Goal: Navigation & Orientation: Find specific page/section

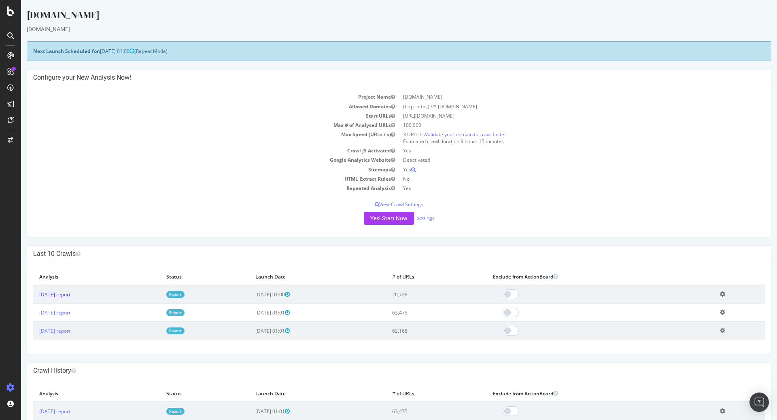
click at [70, 297] on link "2025 Sep. 20th report" at bounding box center [54, 294] width 31 height 7
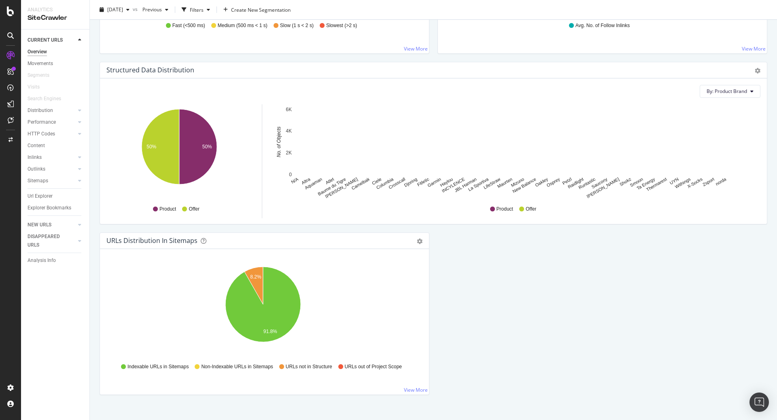
scroll to position [753, 0]
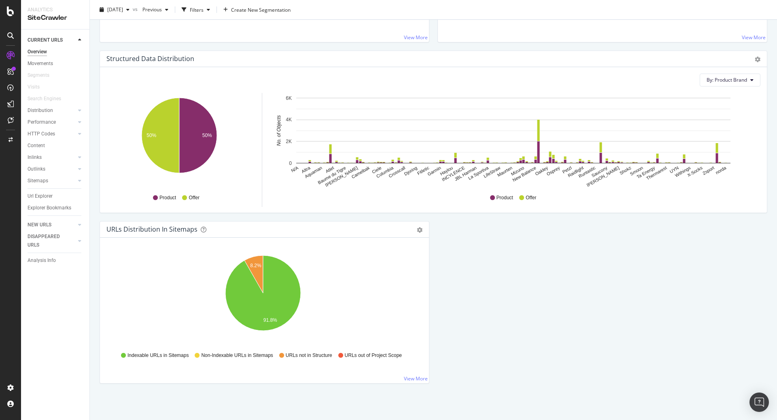
click at [40, 51] on div "Overview" at bounding box center [37, 52] width 19 height 8
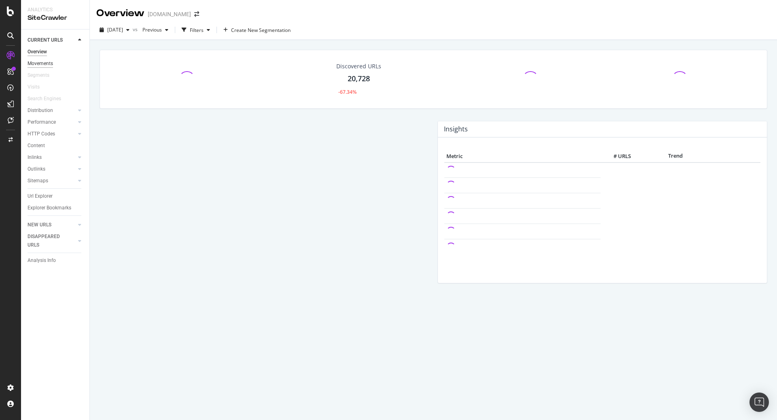
click at [47, 62] on div "Movements" at bounding box center [40, 63] width 25 height 8
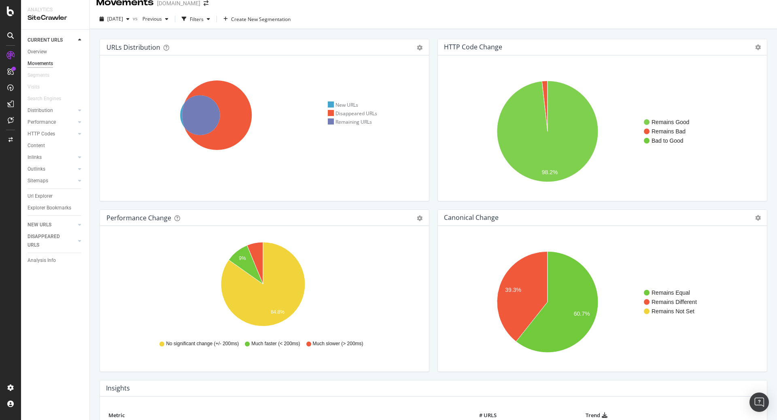
scroll to position [4, 0]
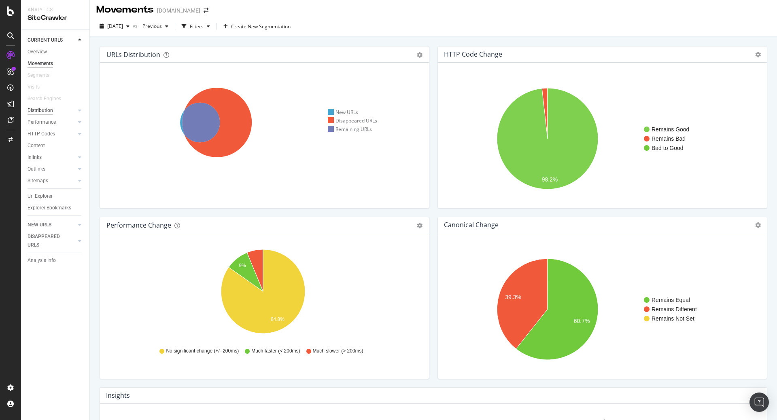
click at [45, 106] on div "Distribution" at bounding box center [40, 110] width 25 height 8
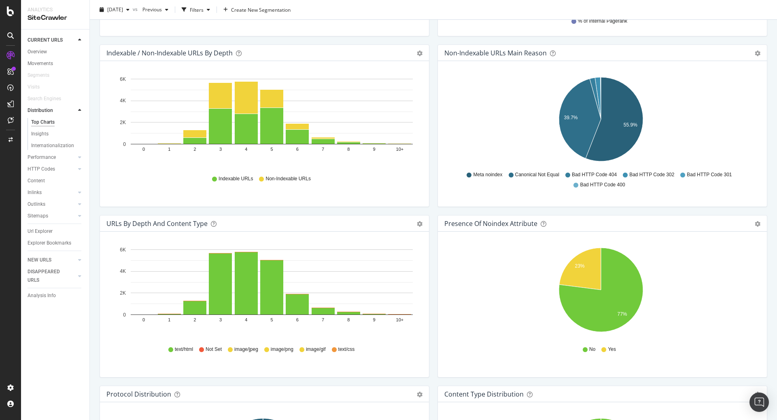
scroll to position [403, 0]
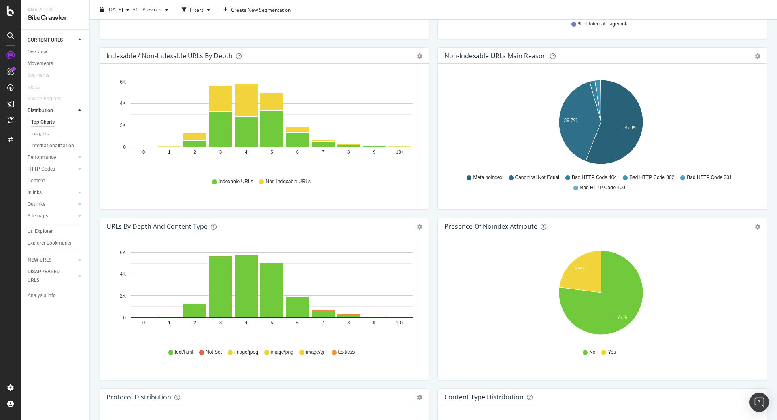
click at [433, 170] on div "Non-Indexable URLs Main Reason Pie Table Export as CSV Add to Custom Report Hol…" at bounding box center [602, 132] width 338 height 171
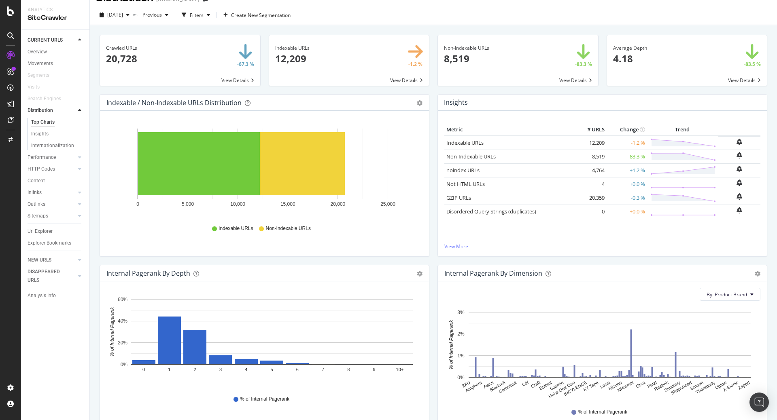
scroll to position [0, 0]
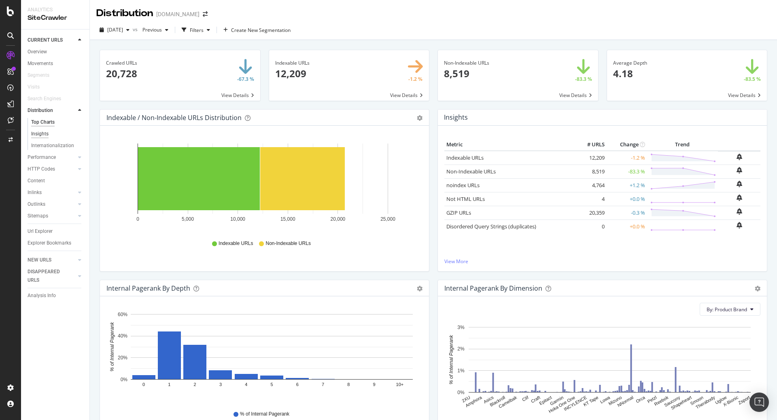
click at [36, 136] on div "Insights" at bounding box center [39, 134] width 17 height 8
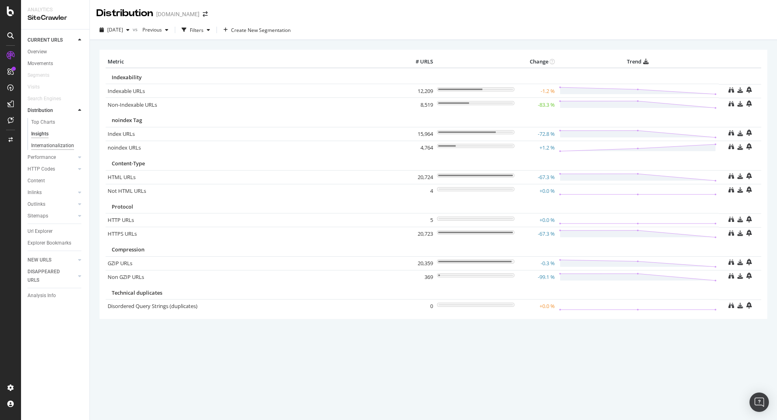
click at [58, 142] on div "Internationalization" at bounding box center [52, 146] width 43 height 8
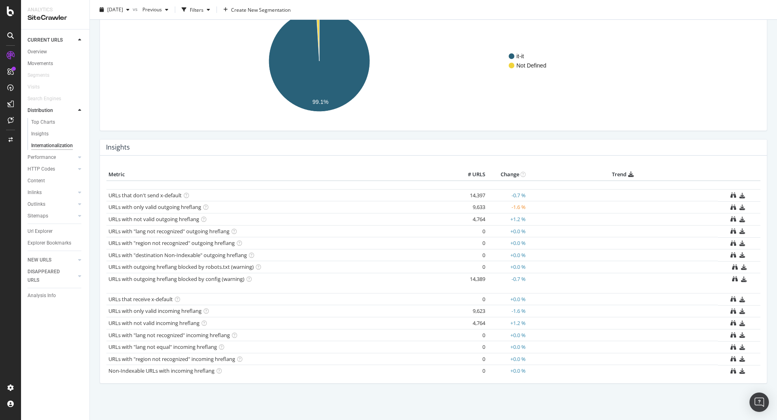
scroll to position [123, 0]
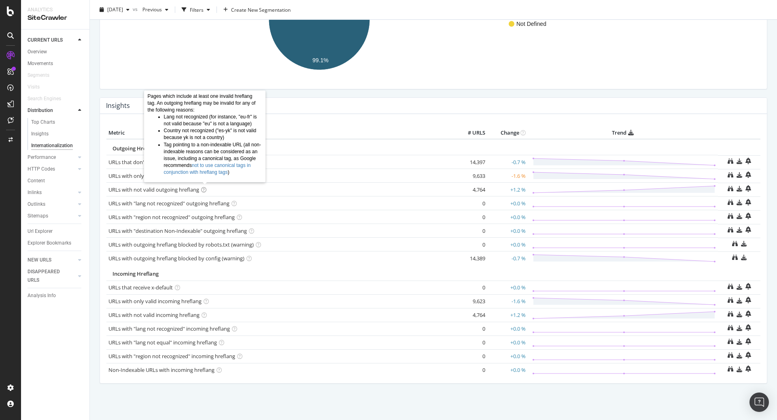
click at [204, 191] on icon at bounding box center [203, 189] width 5 height 5
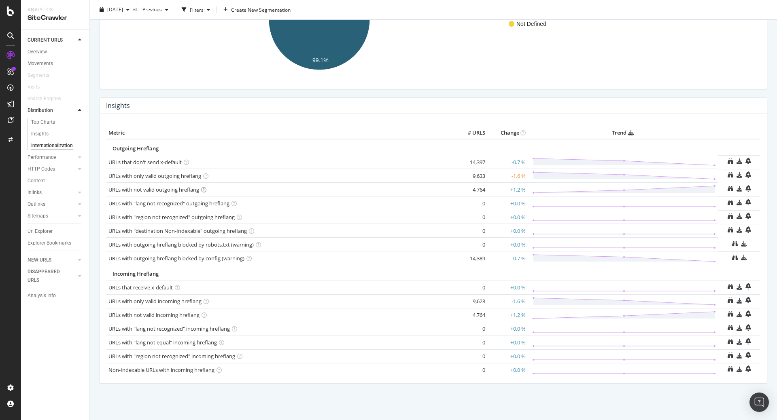
click at [389, 194] on td "URLs with not valid outgoing hreflang" at bounding box center [280, 190] width 348 height 14
click at [728, 190] on icon at bounding box center [731, 189] width 6 height 6
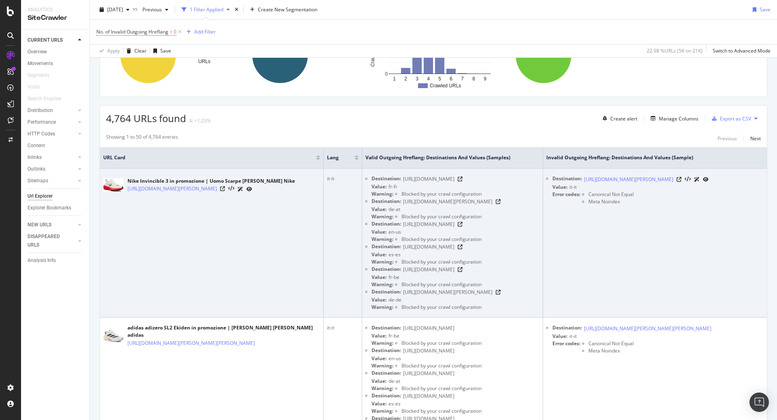
scroll to position [146, 0]
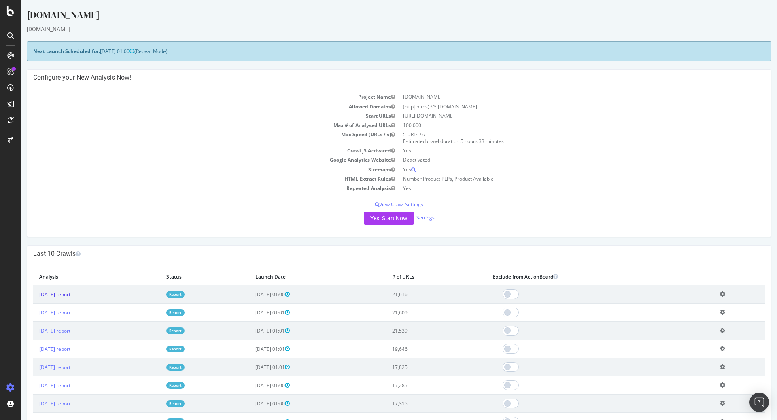
click at [70, 294] on link "2025 Sep. 20th report" at bounding box center [54, 294] width 31 height 7
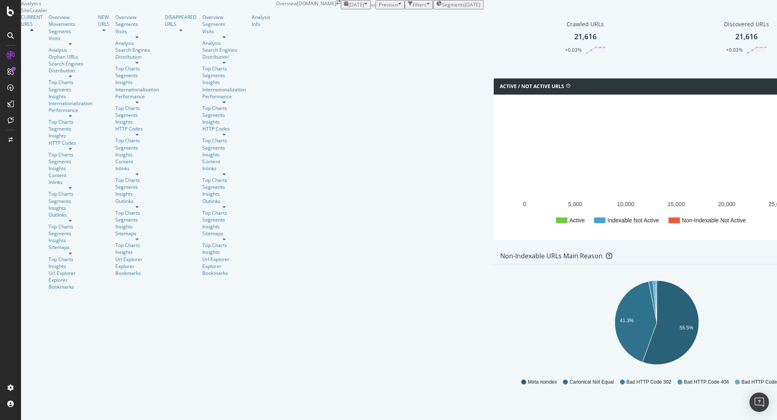
scroll to position [243, 0]
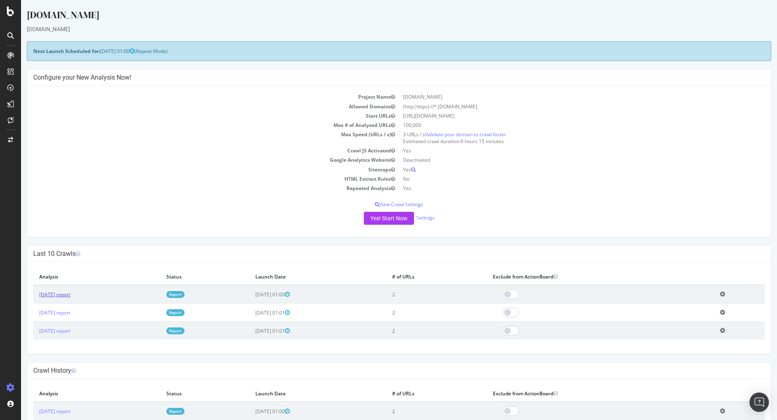
click at [70, 297] on link "2025 Sep. 19th report" at bounding box center [54, 294] width 31 height 7
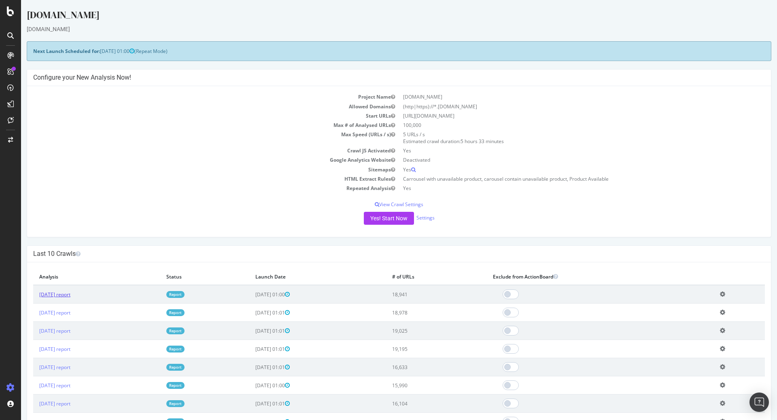
click at [70, 296] on link "[DATE] report" at bounding box center [54, 294] width 31 height 7
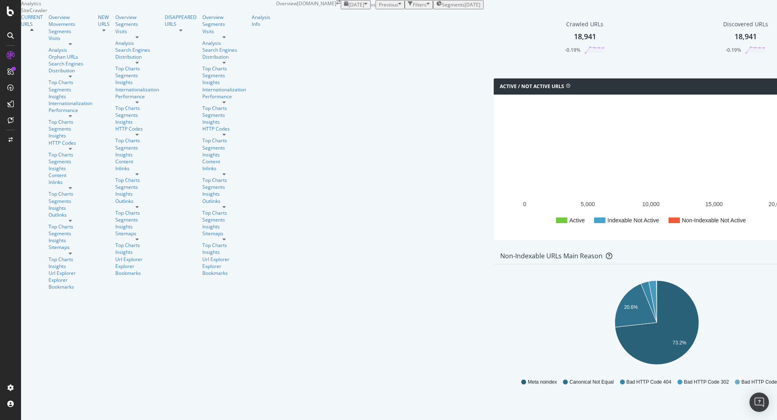
scroll to position [388, 0]
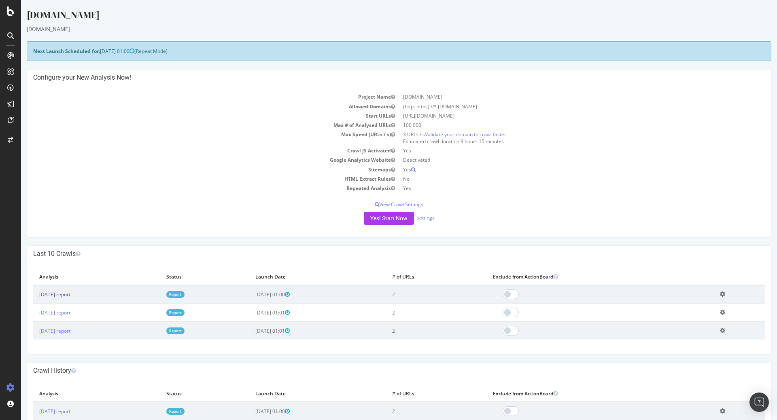
click at [70, 296] on link "2025 Sep. 19th report" at bounding box center [54, 294] width 31 height 7
click at [66, 292] on link "[DATE] report" at bounding box center [54, 294] width 31 height 7
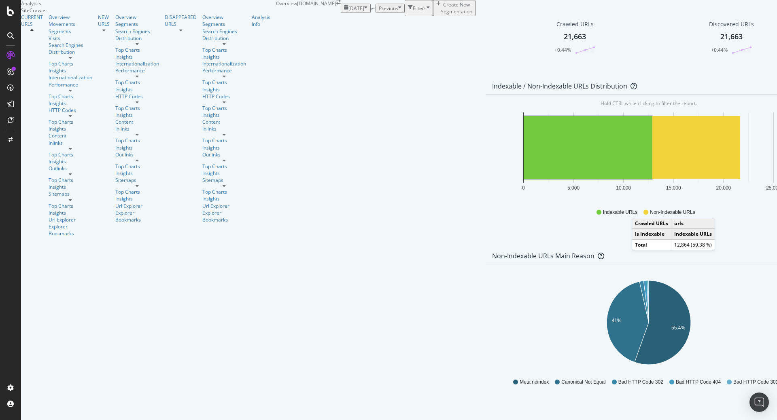
scroll to position [243, 0]
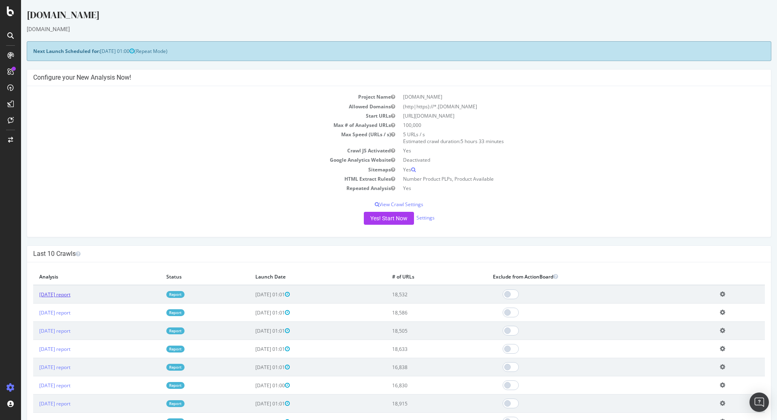
click at [70, 294] on link "[DATE] report" at bounding box center [54, 294] width 31 height 7
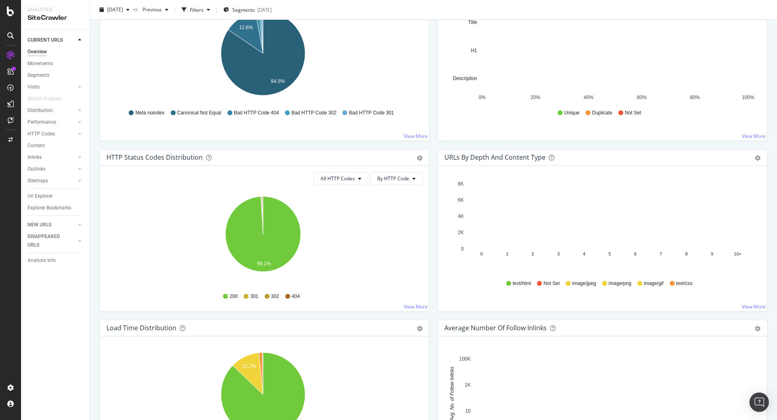
scroll to position [340, 0]
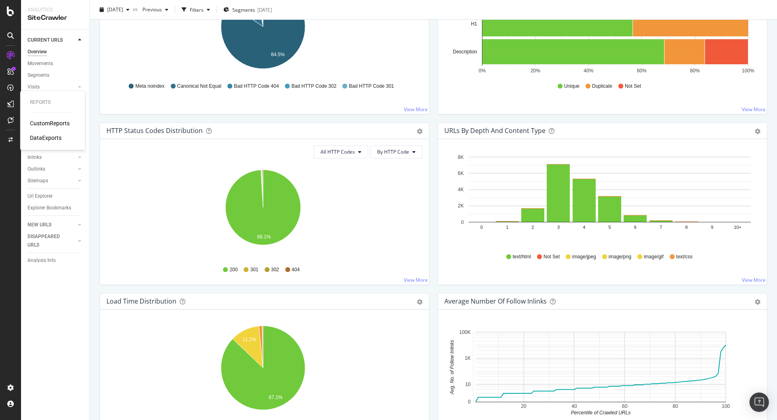
click at [49, 141] on div "DataExports" at bounding box center [46, 138] width 32 height 8
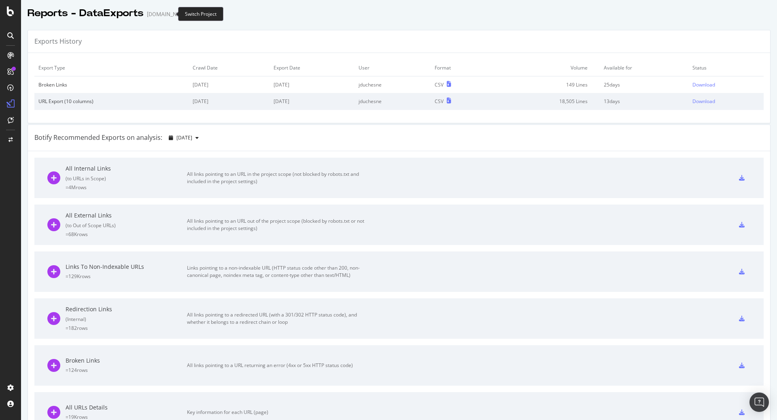
click at [193, 14] on icon "arrow-right-arrow-left" at bounding box center [195, 14] width 5 height 6
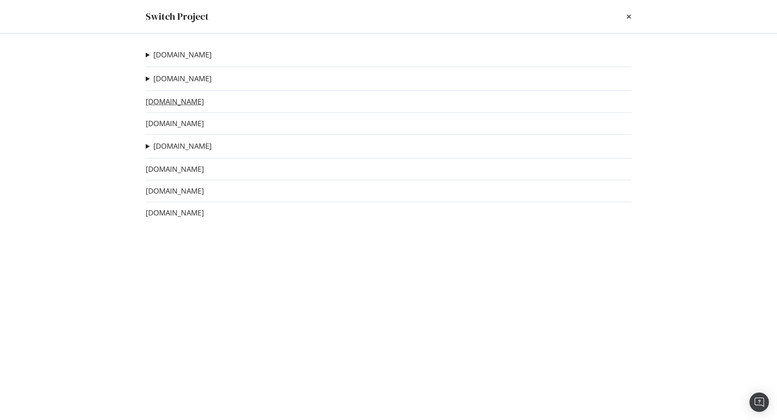
click at [167, 102] on link "[DOMAIN_NAME]" at bounding box center [175, 102] width 58 height 8
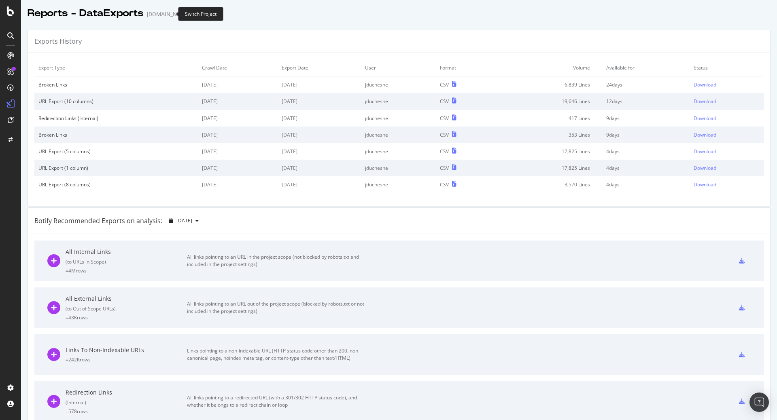
click at [193, 15] on icon "arrow-right-arrow-left" at bounding box center [195, 14] width 5 height 6
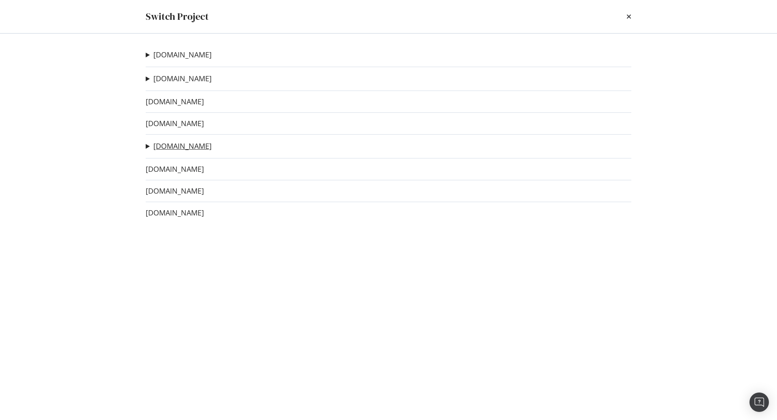
click at [172, 149] on link "[DOMAIN_NAME]" at bounding box center [182, 146] width 58 height 8
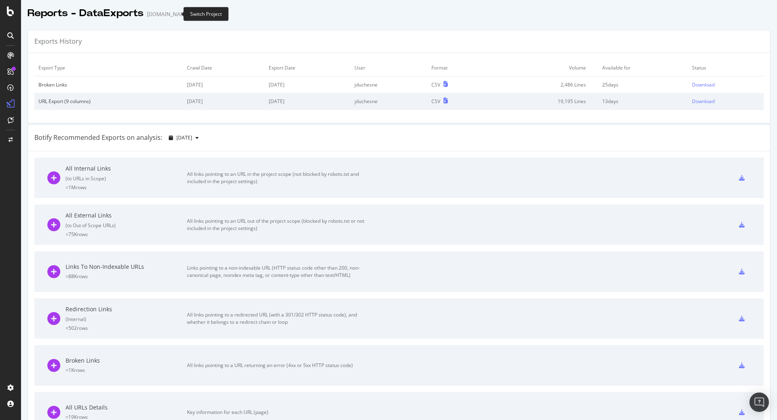
click at [193, 12] on icon "arrow-right-arrow-left" at bounding box center [195, 14] width 5 height 6
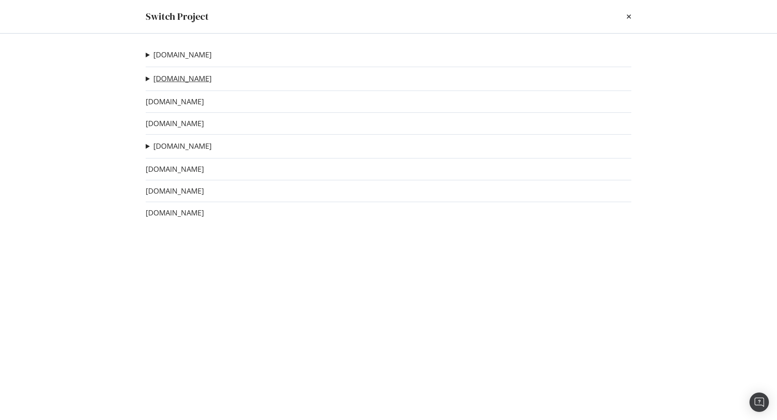
click at [170, 79] on link "[DOMAIN_NAME]" at bounding box center [182, 78] width 58 height 8
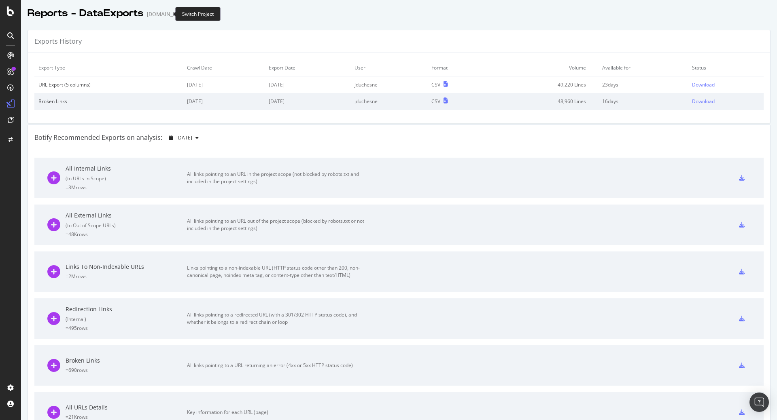
click at [193, 12] on icon "arrow-right-arrow-left" at bounding box center [195, 14] width 5 height 6
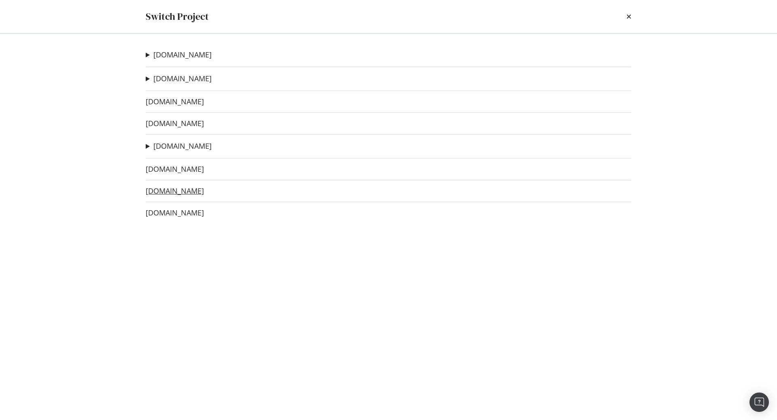
click at [159, 193] on link "[DOMAIN_NAME]" at bounding box center [175, 191] width 58 height 8
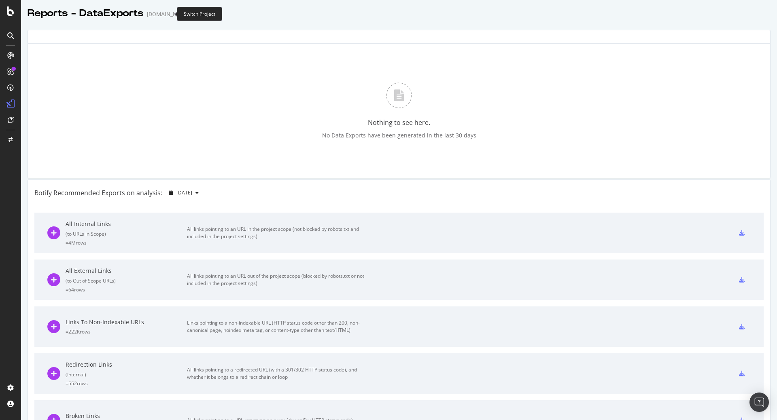
click at [193, 13] on icon "arrow-right-arrow-left" at bounding box center [195, 14] width 5 height 6
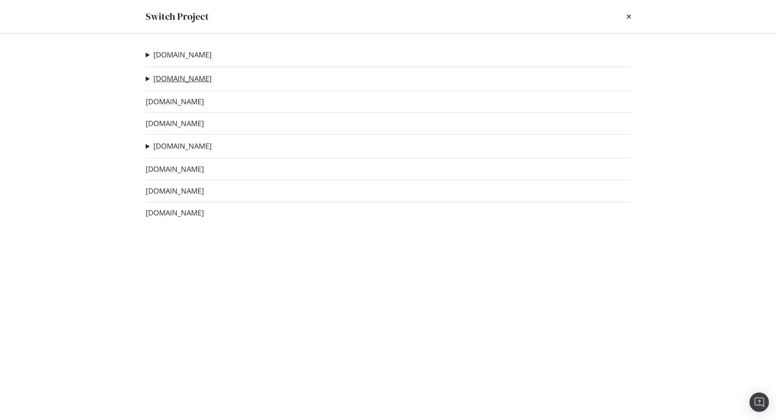
click at [167, 81] on link "[DOMAIN_NAME]" at bounding box center [182, 78] width 58 height 8
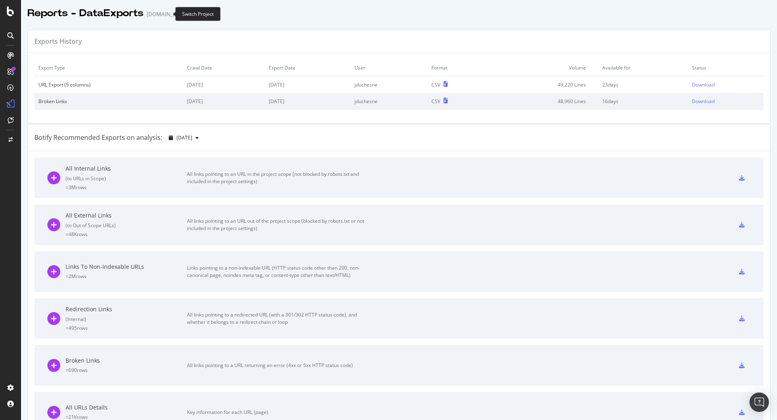
click at [193, 15] on icon "arrow-right-arrow-left" at bounding box center [195, 14] width 5 height 6
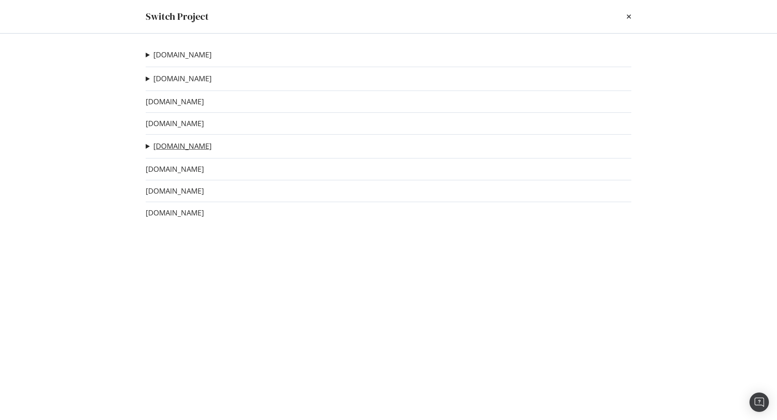
click at [160, 150] on link "[DOMAIN_NAME]" at bounding box center [182, 146] width 58 height 8
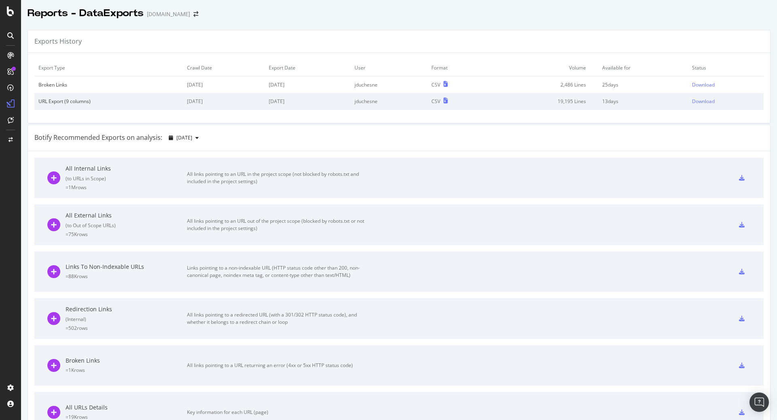
click at [172, 17] on div "Reports - DataExports [DOMAIN_NAME]" at bounding box center [117, 13] width 179 height 14
click at [193, 14] on icon "arrow-right-arrow-left" at bounding box center [195, 14] width 5 height 6
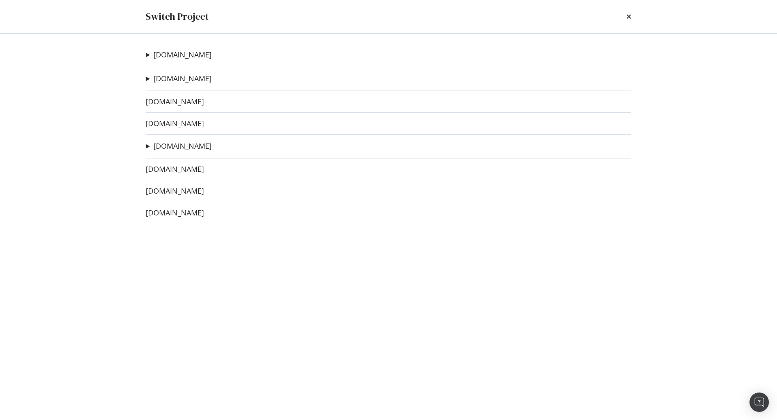
click at [163, 214] on link "[DOMAIN_NAME]" at bounding box center [175, 213] width 58 height 8
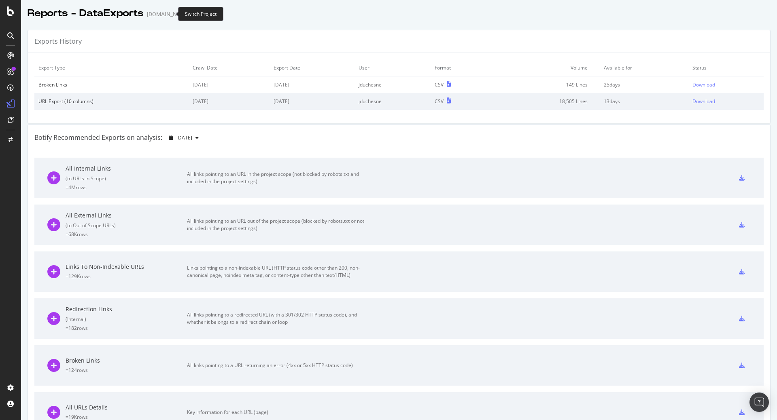
click at [193, 16] on icon "arrow-right-arrow-left" at bounding box center [195, 14] width 5 height 6
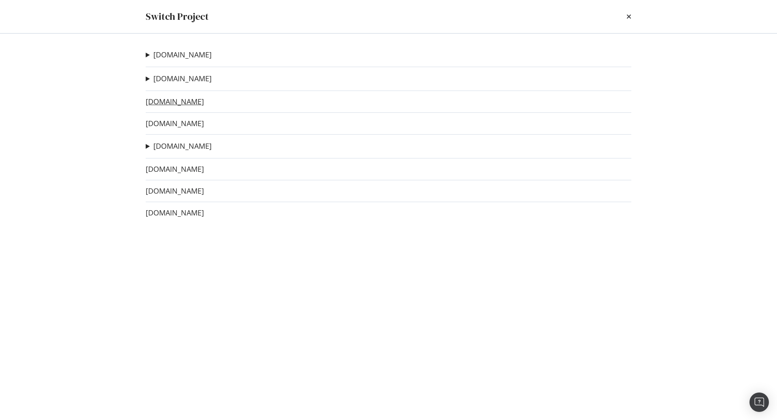
click at [165, 102] on link "[DOMAIN_NAME]" at bounding box center [175, 102] width 58 height 8
